Goal: Transaction & Acquisition: Purchase product/service

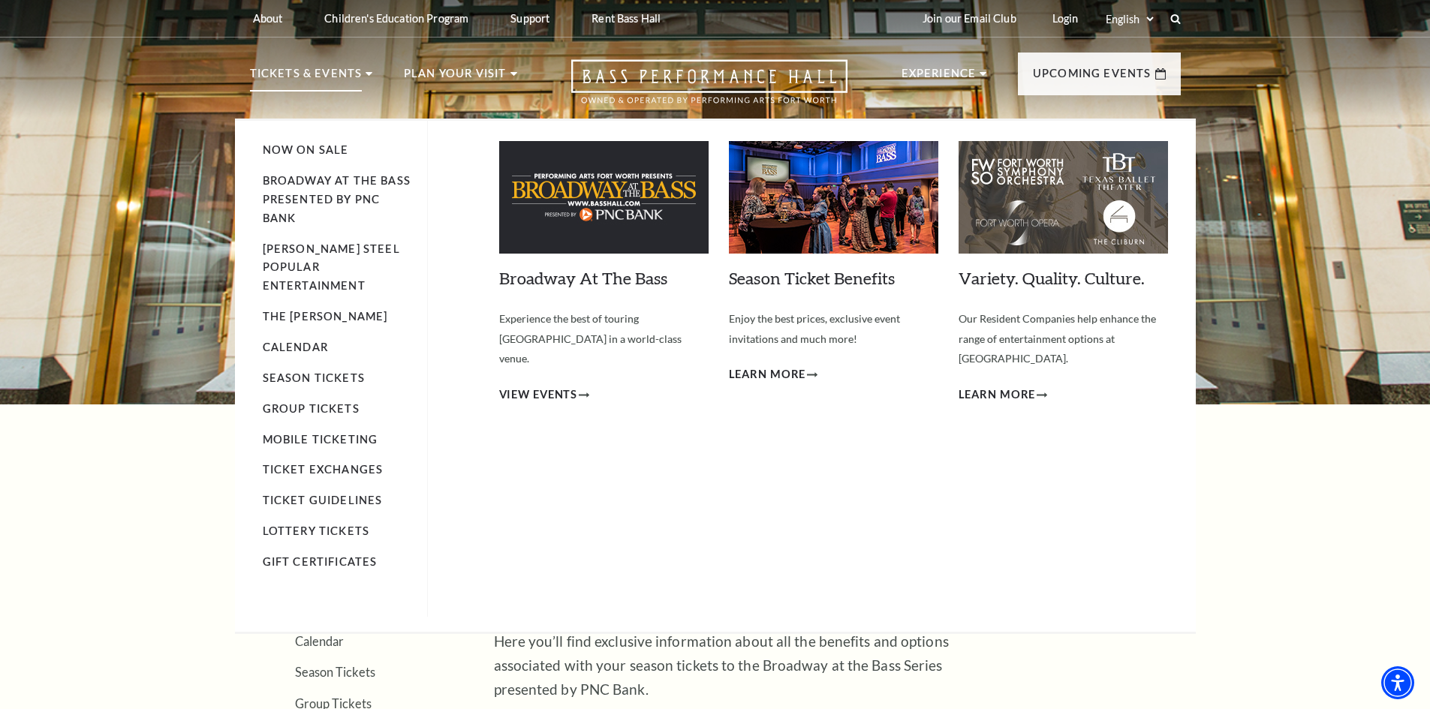
click at [328, 73] on p "Tickets & Events" at bounding box center [306, 78] width 113 height 27
click at [328, 372] on link "Season Tickets" at bounding box center [314, 378] width 102 height 13
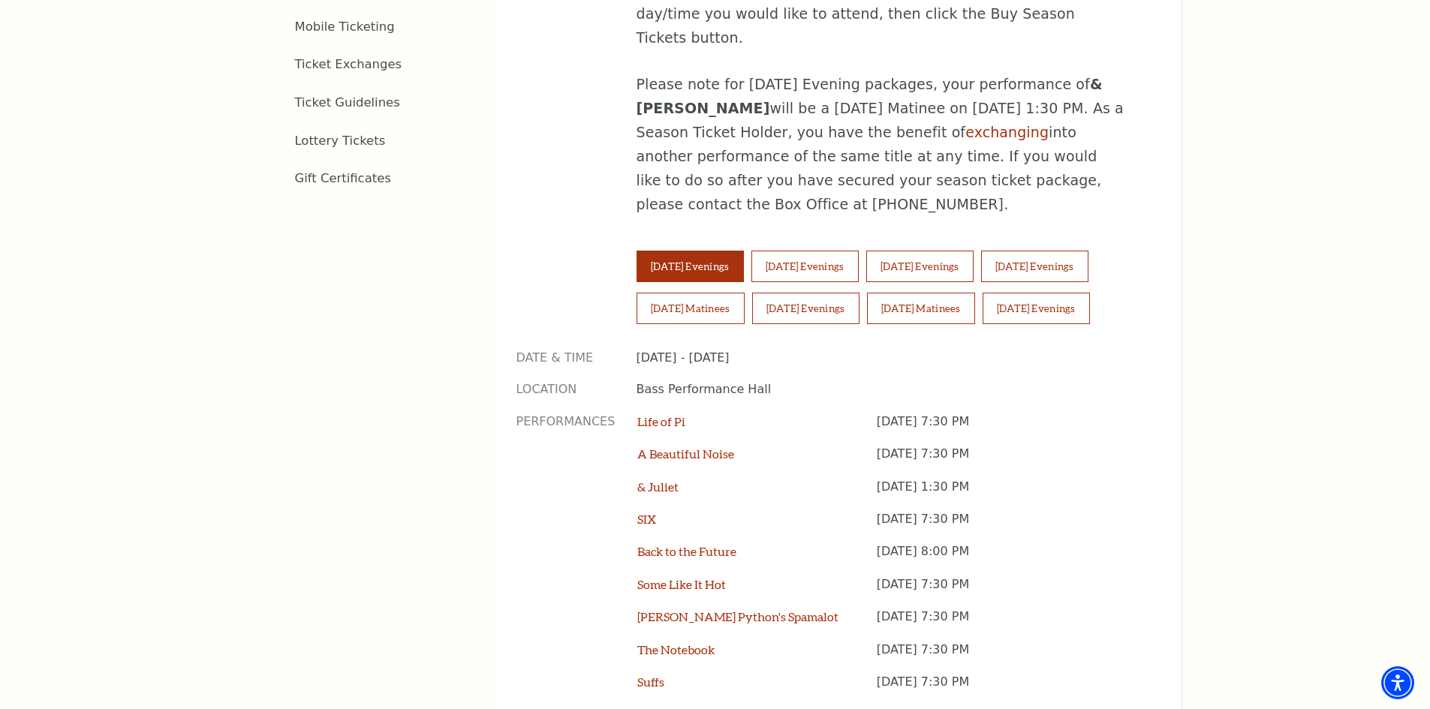
scroll to position [1005, 0]
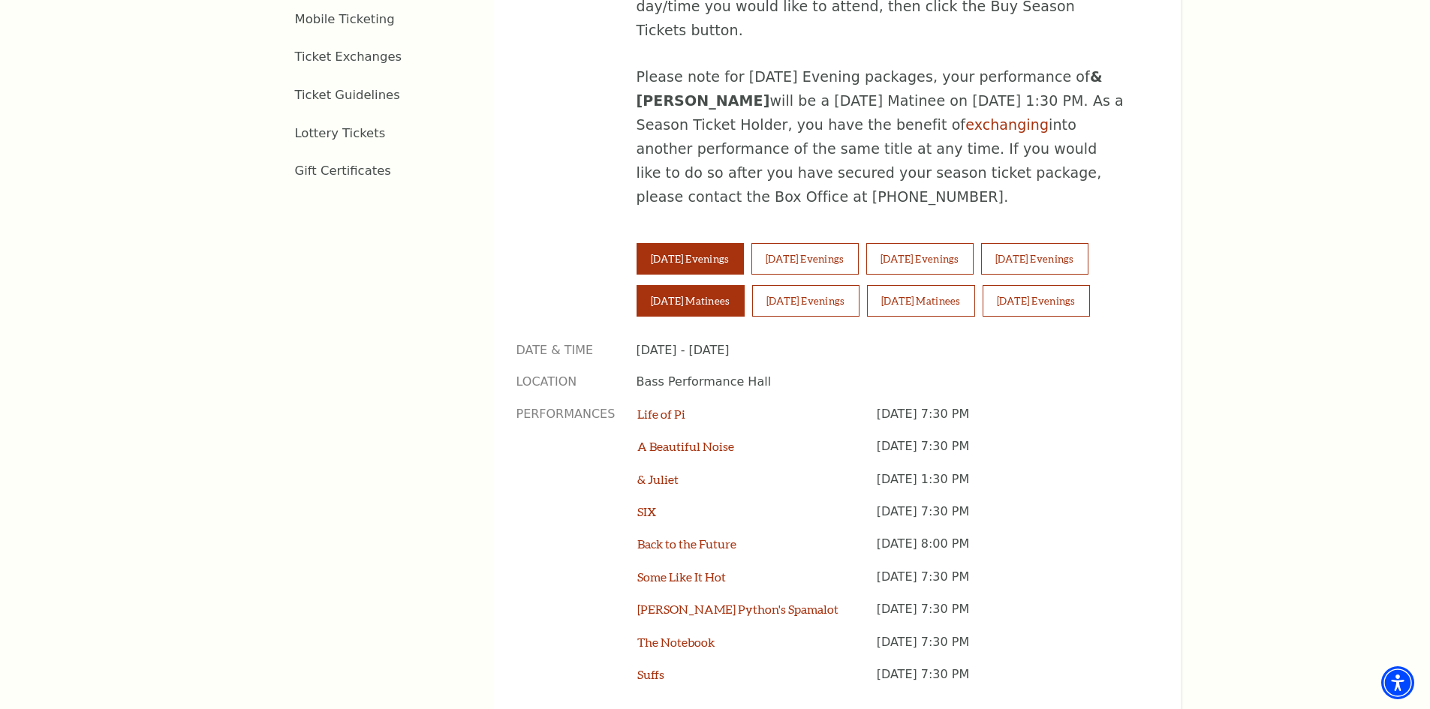
click at [706, 285] on button "Saturday Matinees" at bounding box center [690, 301] width 108 height 32
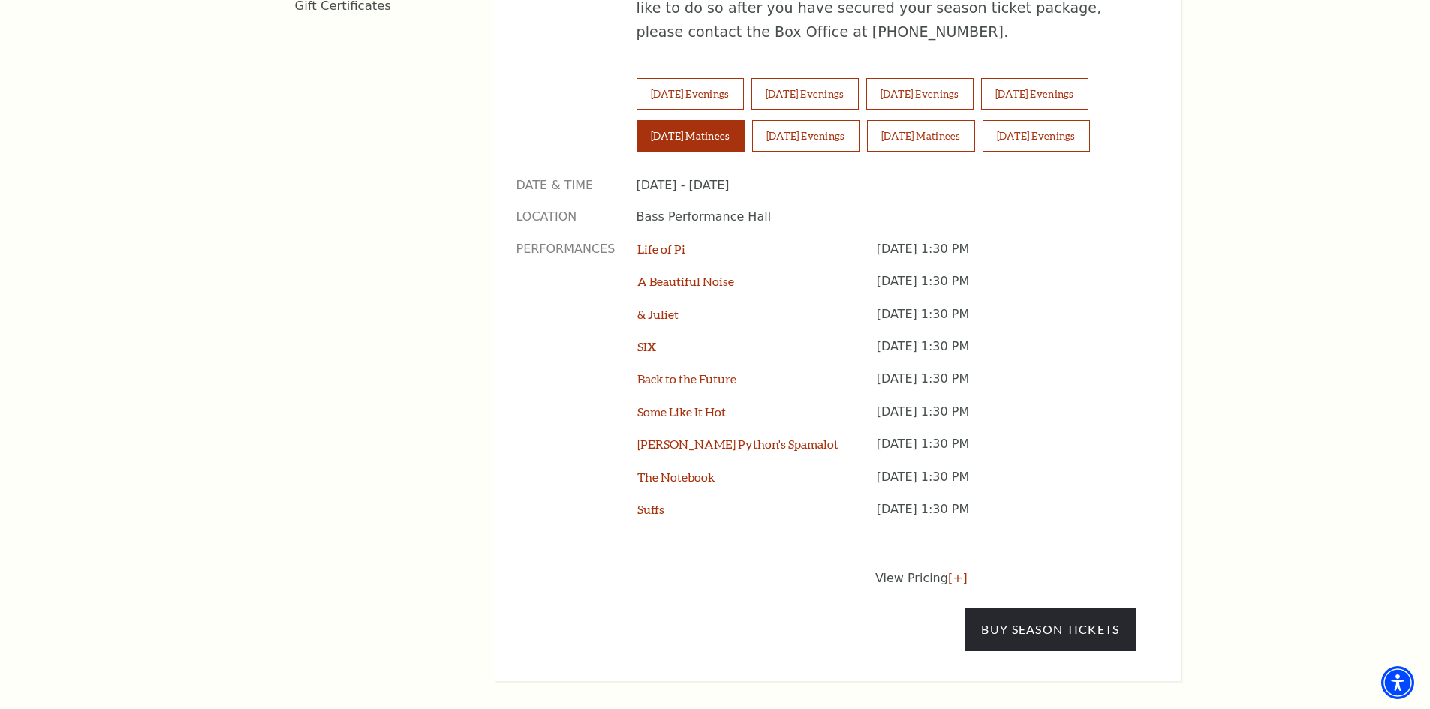
scroll to position [1161, 0]
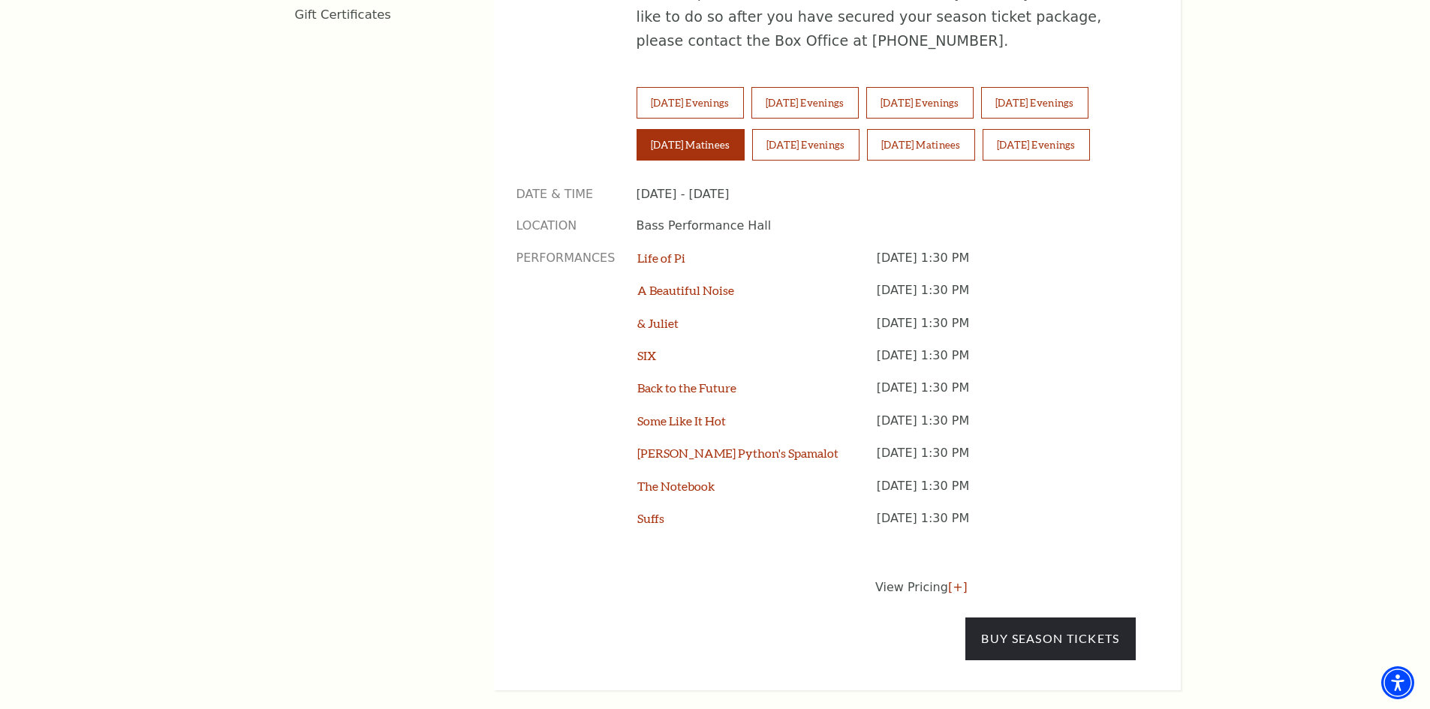
click at [690, 478] on div "The Notebook" at bounding box center [756, 494] width 239 height 32
click at [694, 479] on link "The Notebook" at bounding box center [675, 486] width 77 height 14
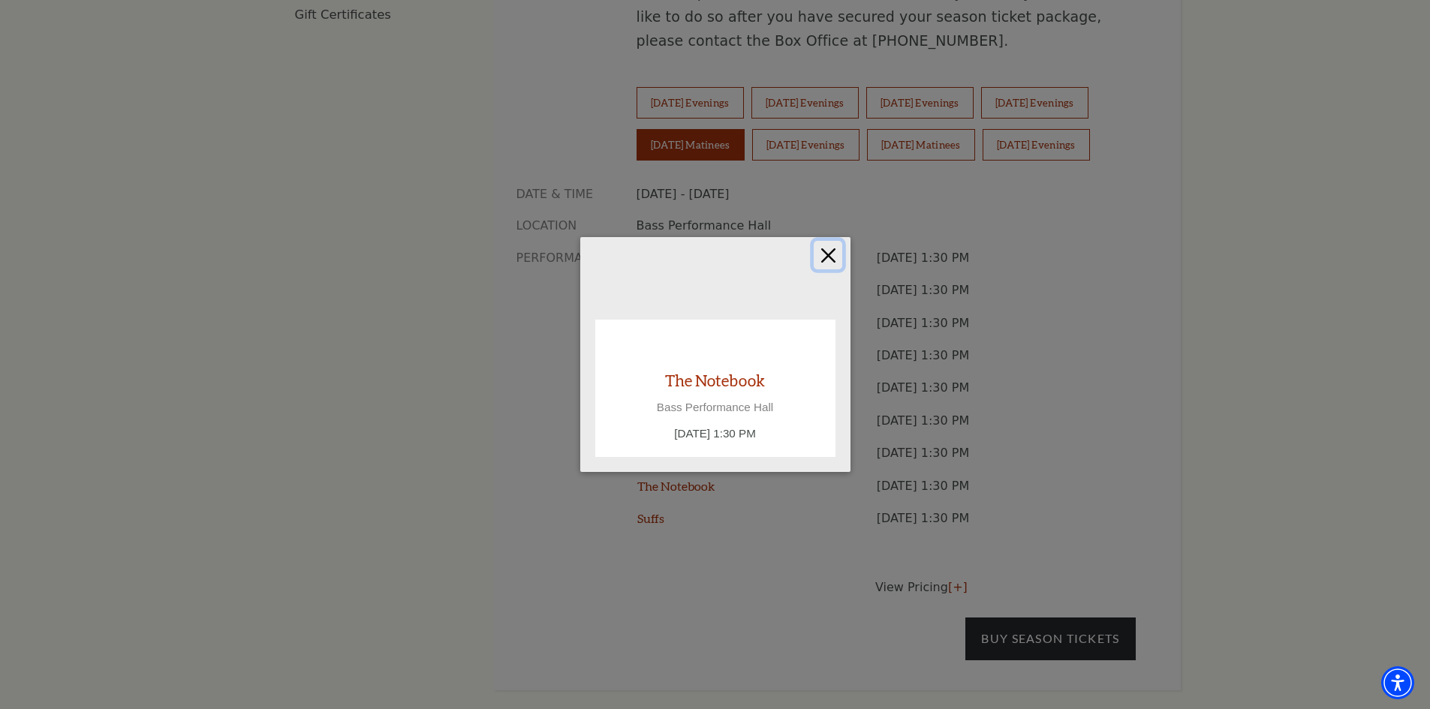
click at [831, 265] on button "Close" at bounding box center [828, 255] width 29 height 29
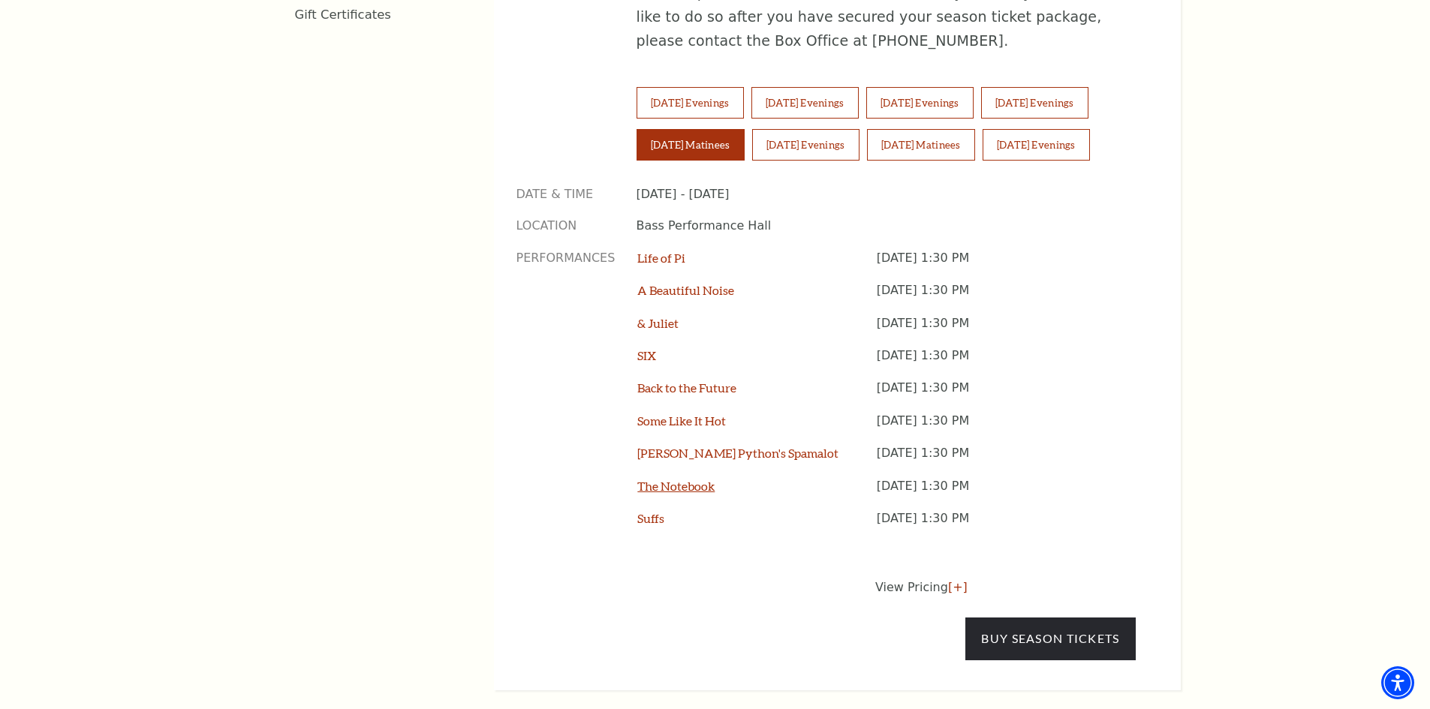
click at [707, 479] on link "The Notebook" at bounding box center [675, 486] width 77 height 14
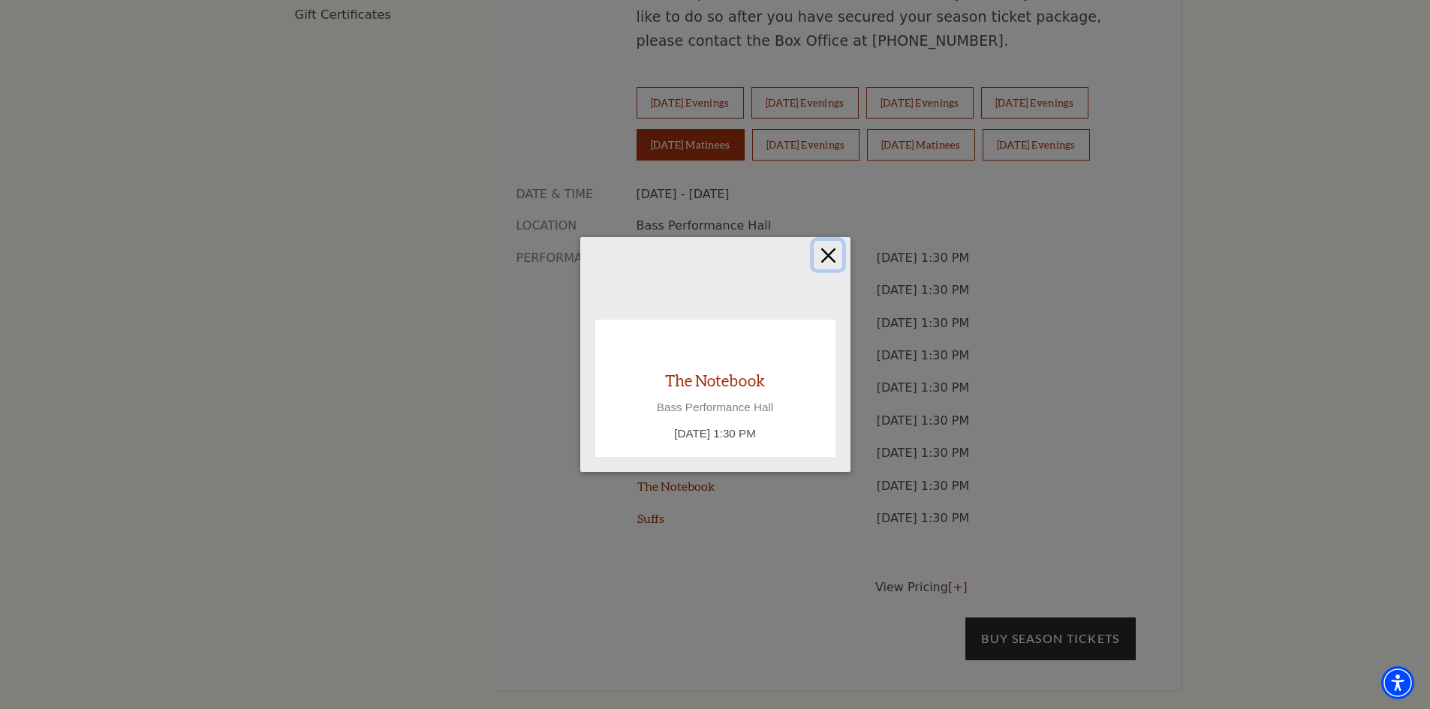
click at [835, 255] on button "Close" at bounding box center [828, 255] width 29 height 29
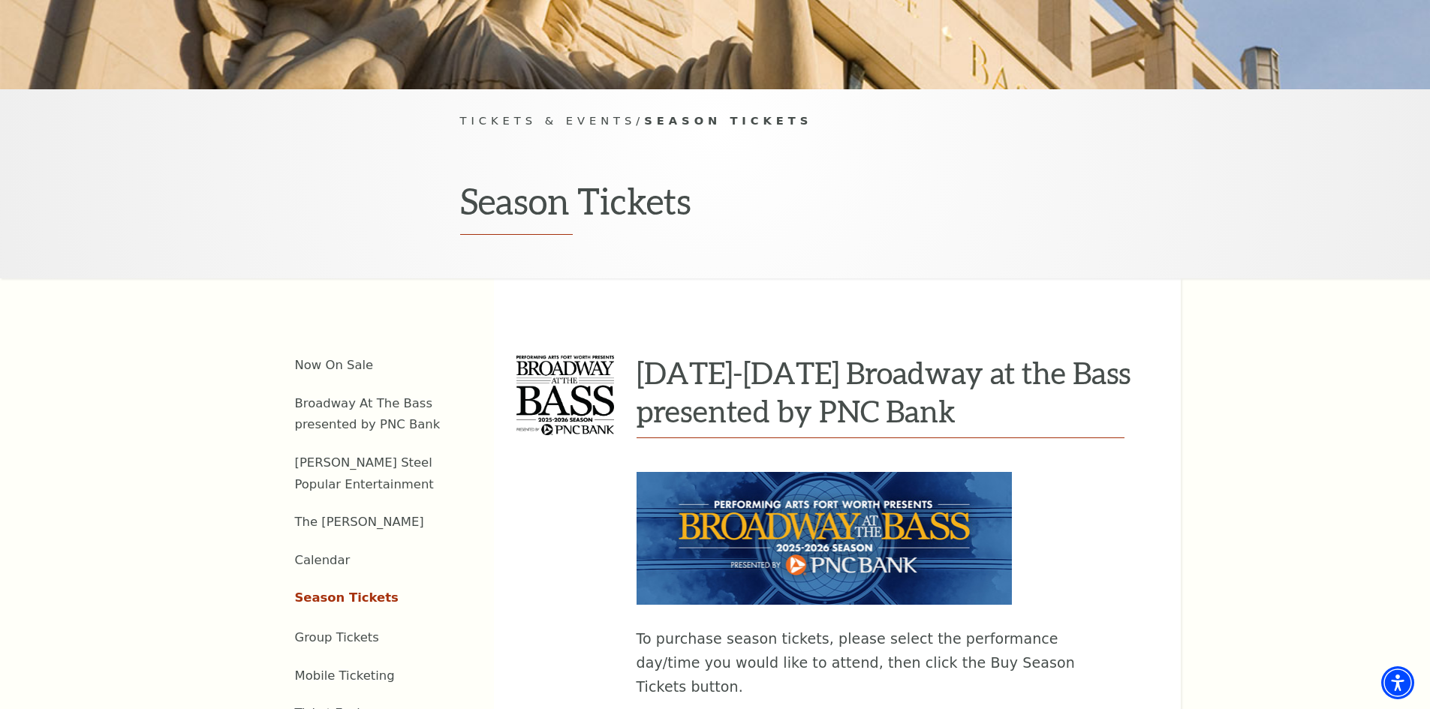
scroll to position [348, 0]
click at [365, 404] on link "Broadway At The Bass presented by PNC Bank" at bounding box center [368, 415] width 146 height 36
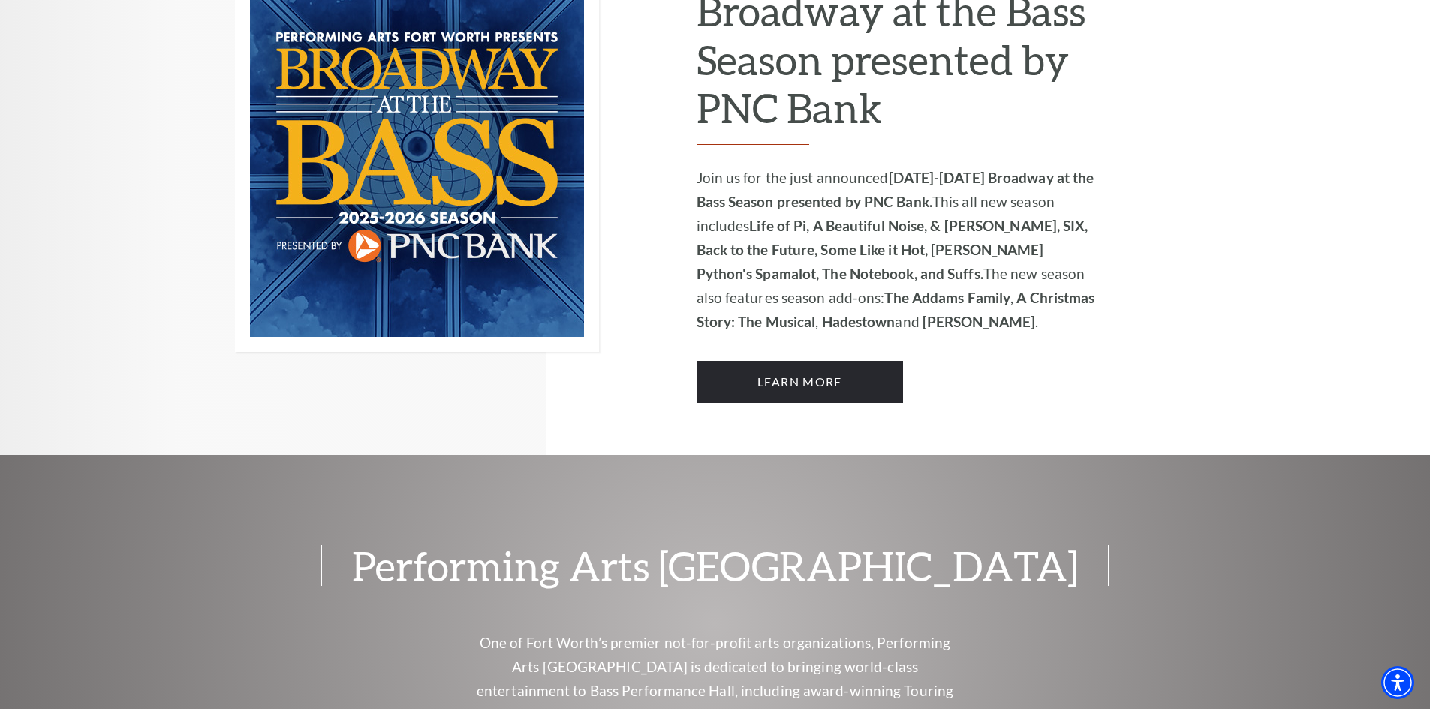
scroll to position [1018, 0]
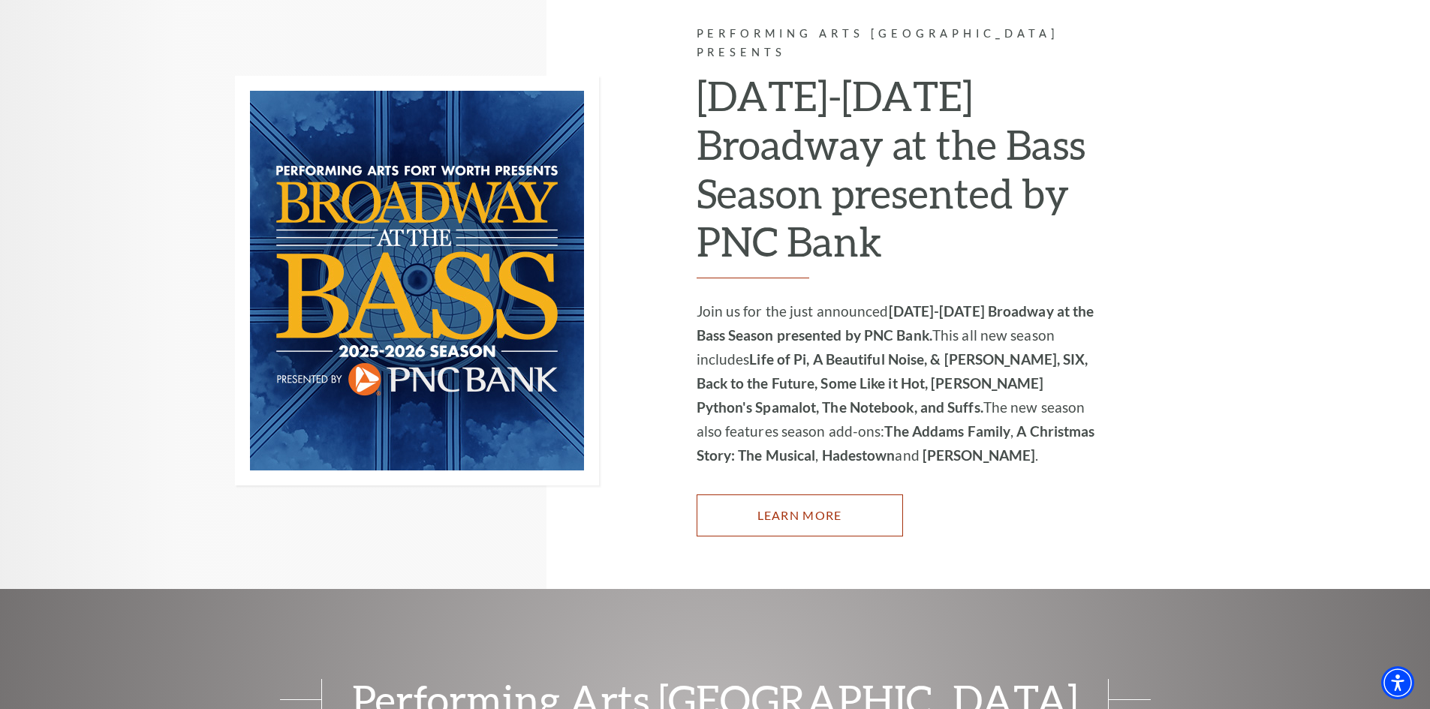
click at [808, 497] on link "Learn More" at bounding box center [800, 516] width 206 height 42
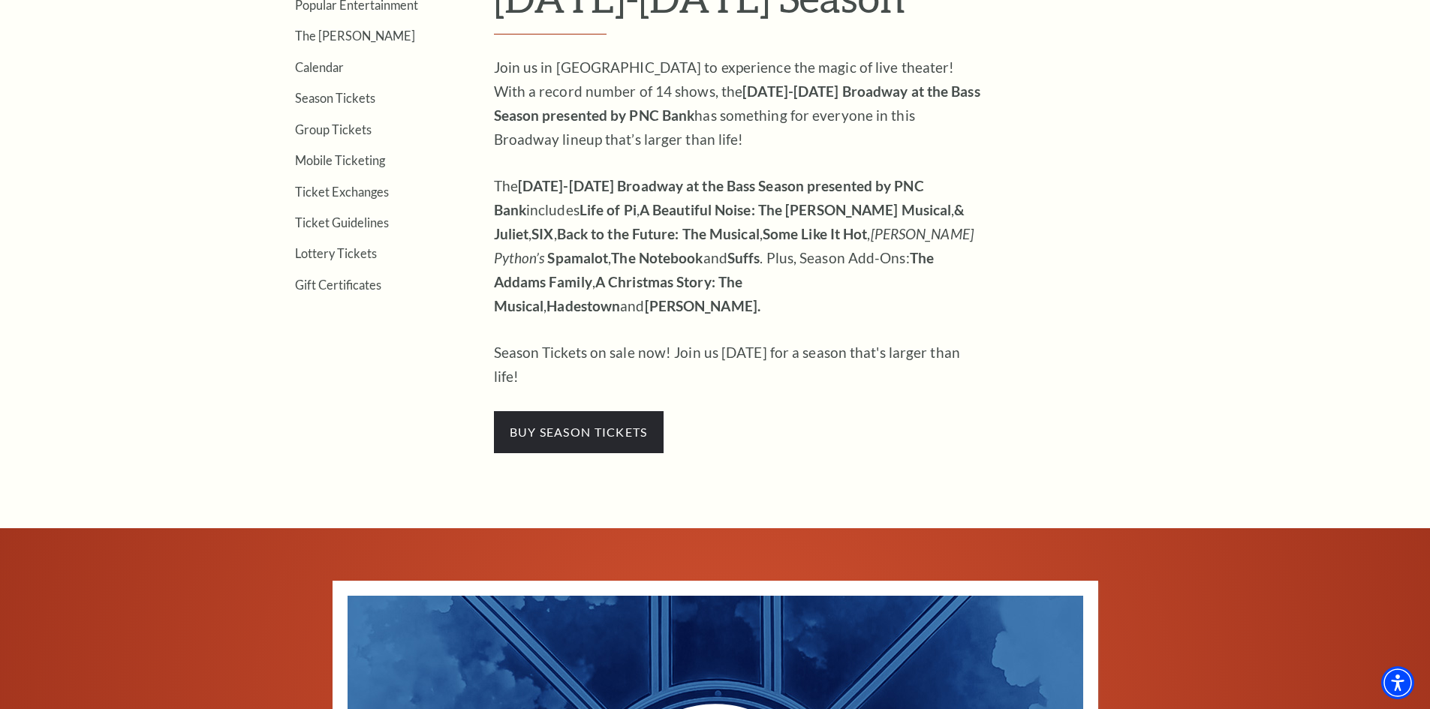
scroll to position [578, 0]
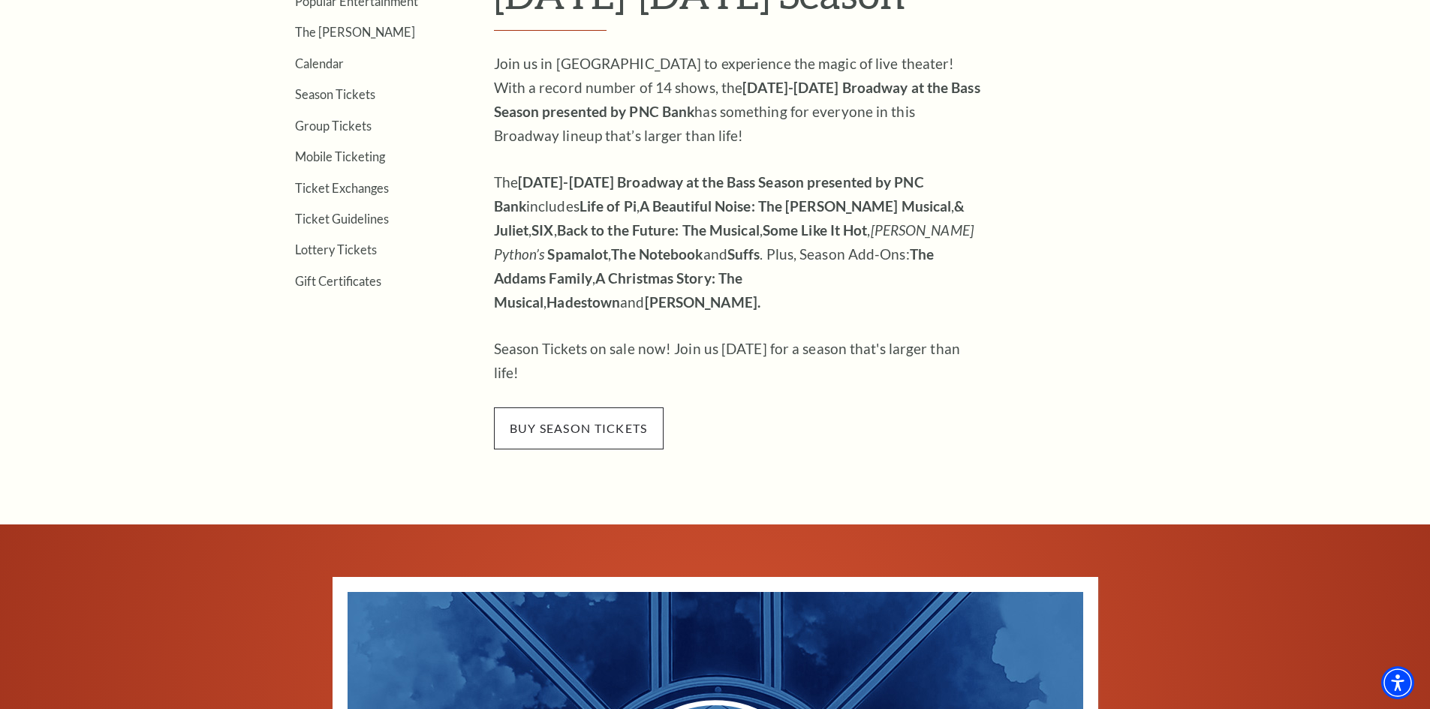
click at [590, 408] on span "buy season tickets" at bounding box center [579, 429] width 170 height 42
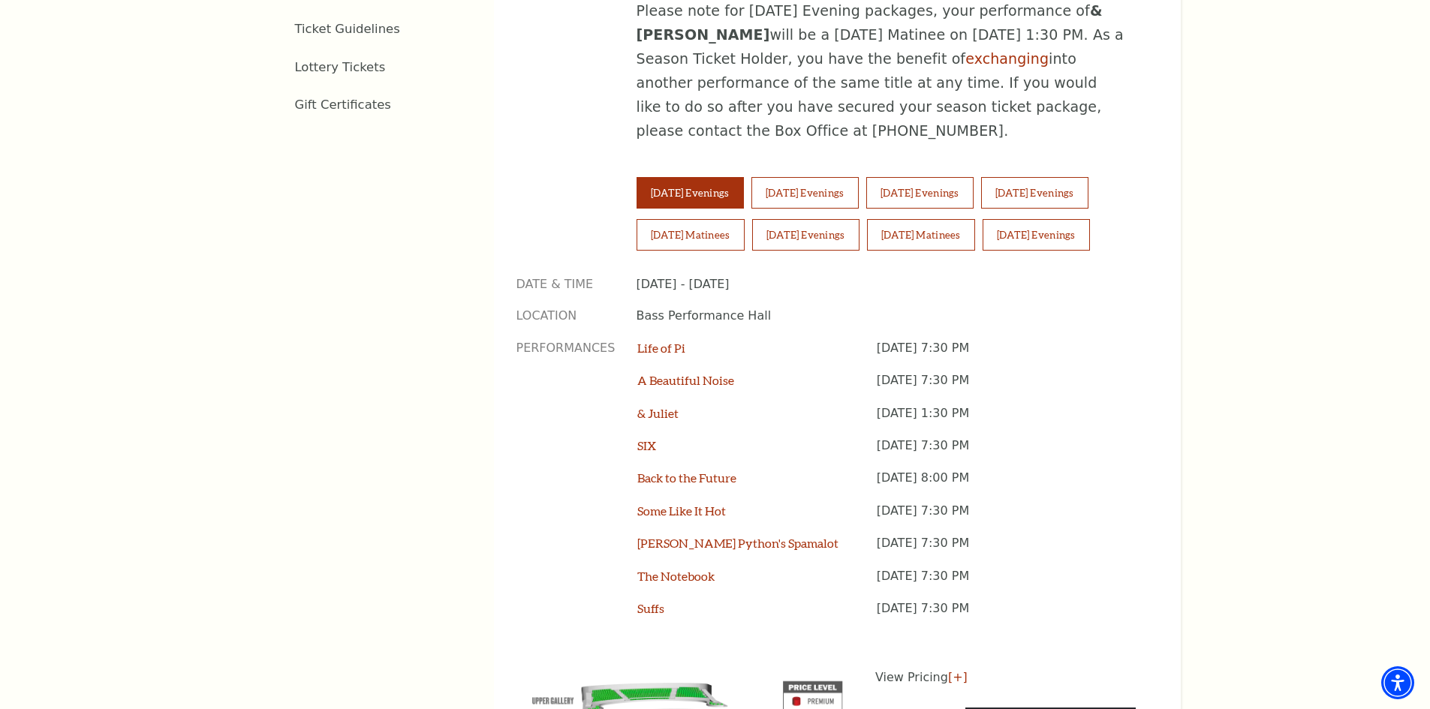
scroll to position [1077, 0]
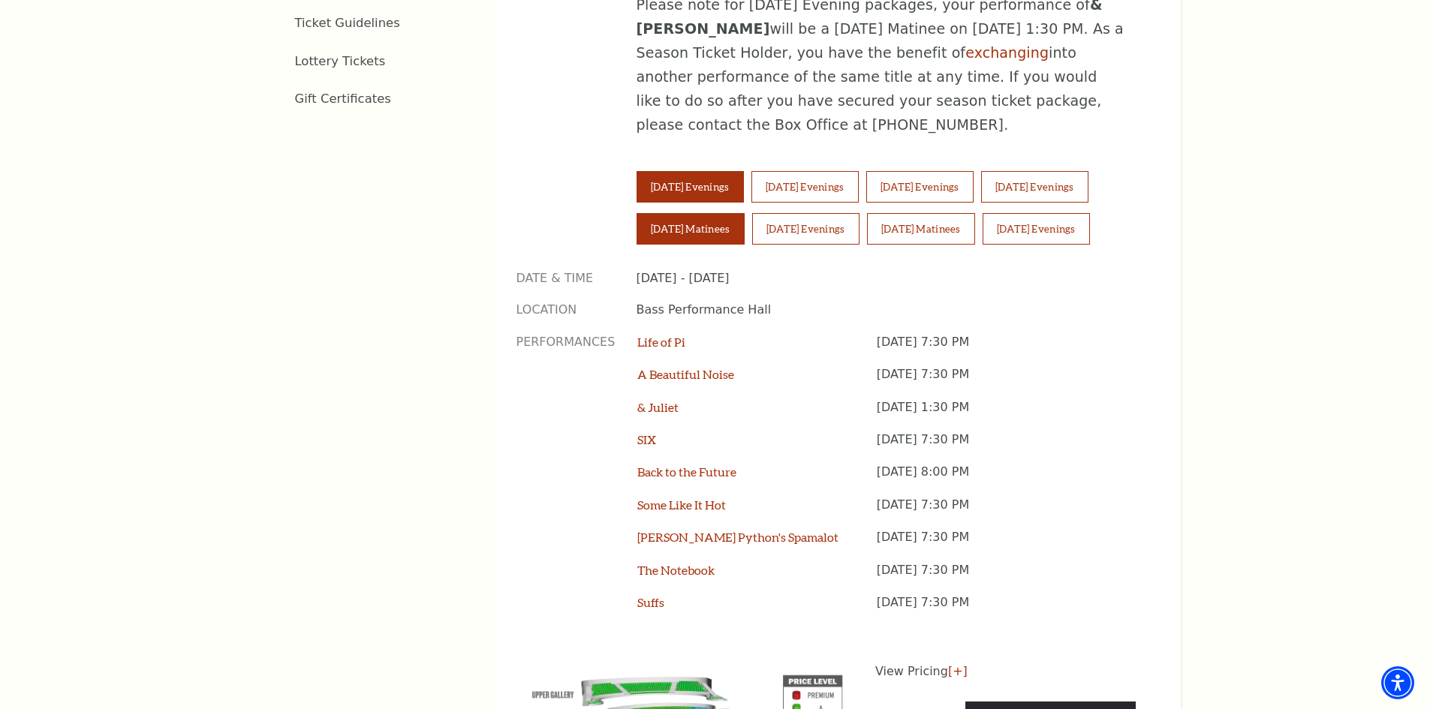
click at [702, 213] on button "Saturday Matinees" at bounding box center [690, 229] width 108 height 32
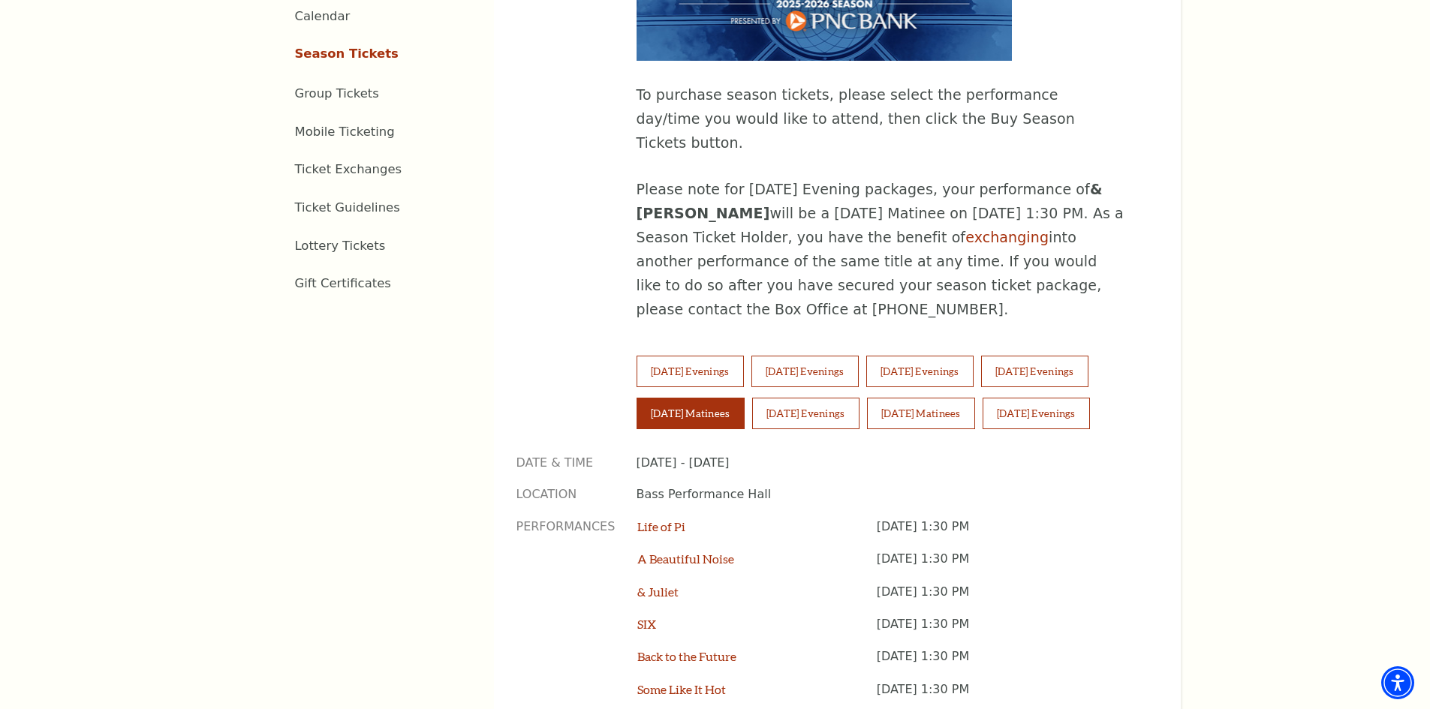
scroll to position [852, 0]
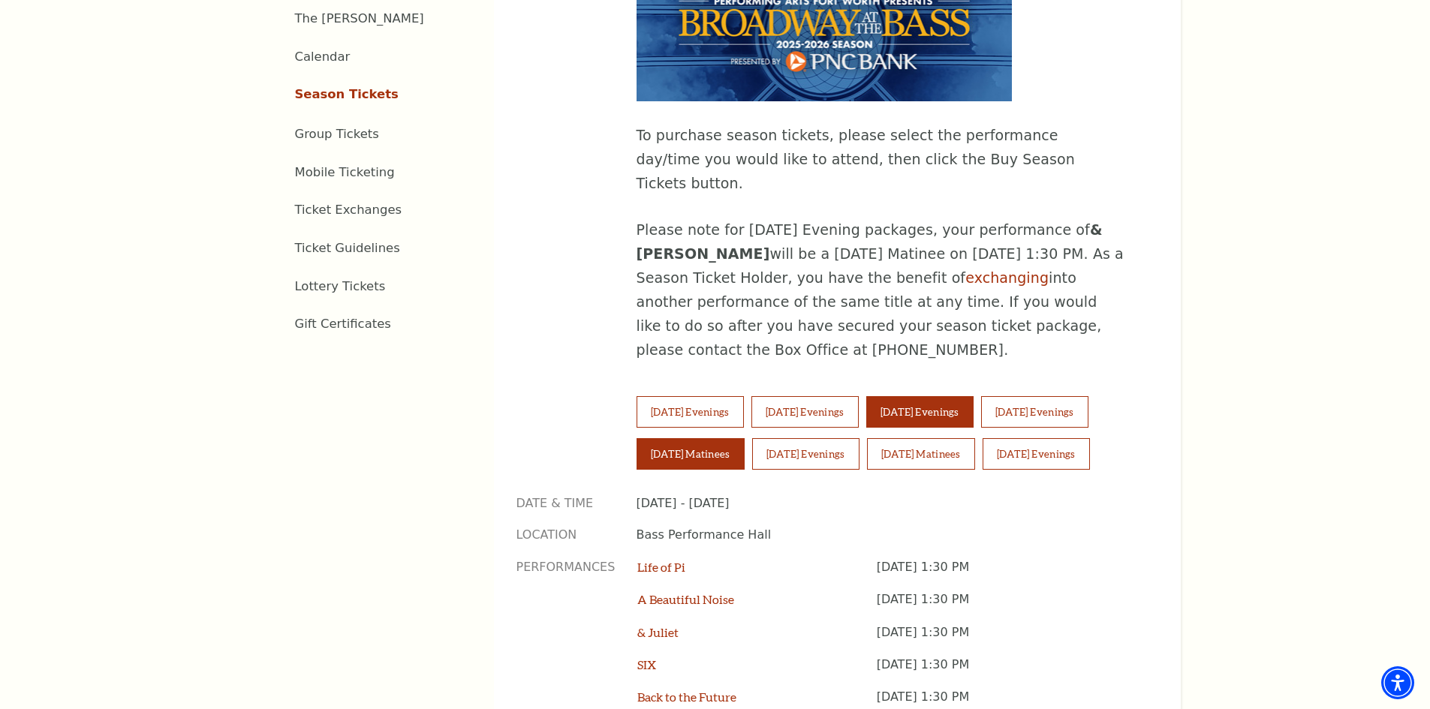
click at [966, 396] on button "Thursday Evenings" at bounding box center [919, 412] width 107 height 32
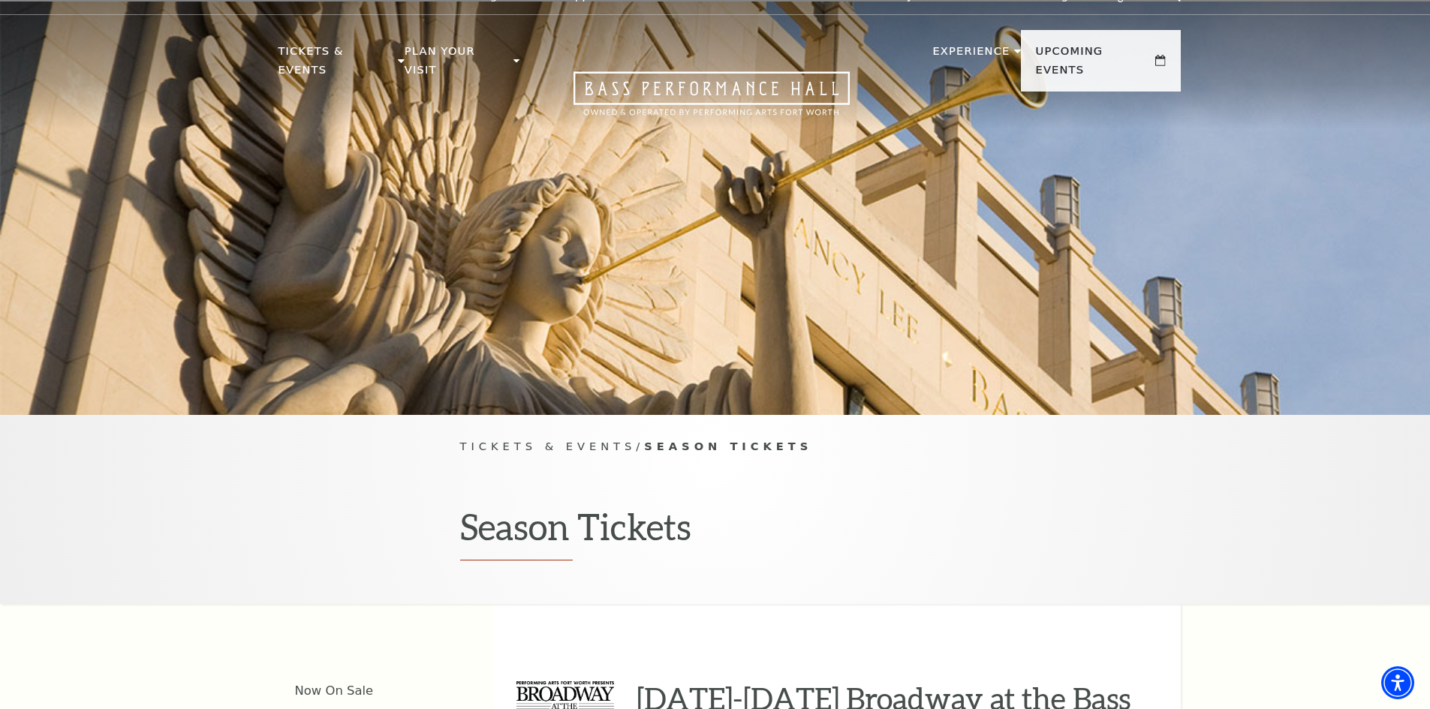
scroll to position [0, 0]
